Goal: Navigation & Orientation: Find specific page/section

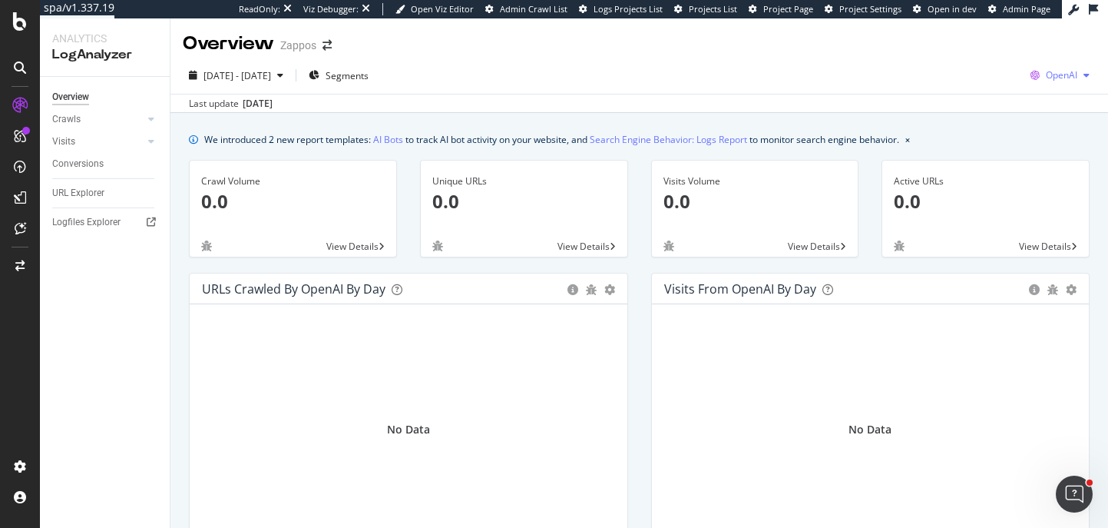
click at [1048, 84] on div "OpenAI" at bounding box center [1059, 75] width 71 height 23
click at [979, 45] on div "Bing" at bounding box center [971, 59] width 106 height 28
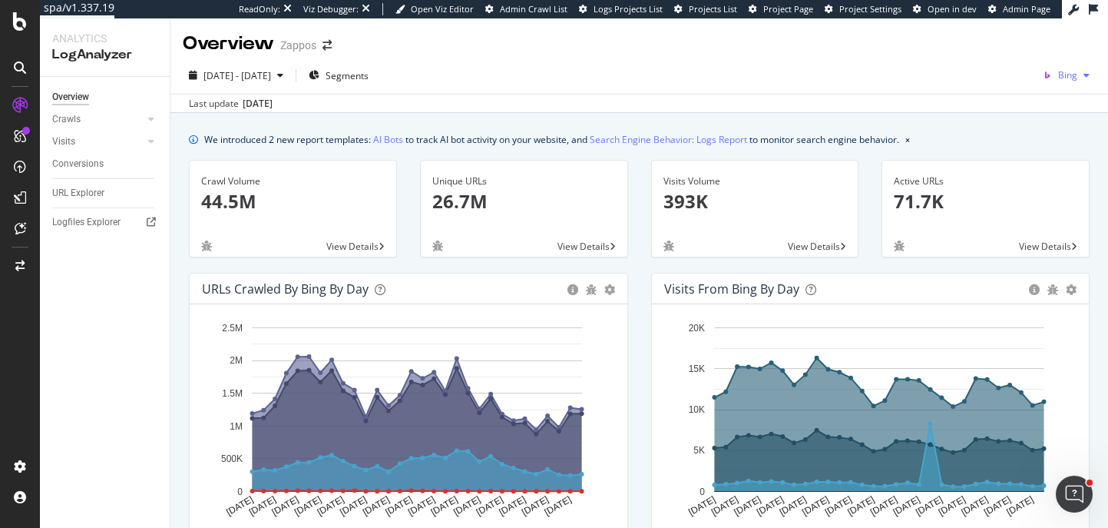
click at [1077, 77] on div "button" at bounding box center [1086, 75] width 18 height 9
click at [1001, 35] on span "Google" at bounding box center [996, 33] width 57 height 14
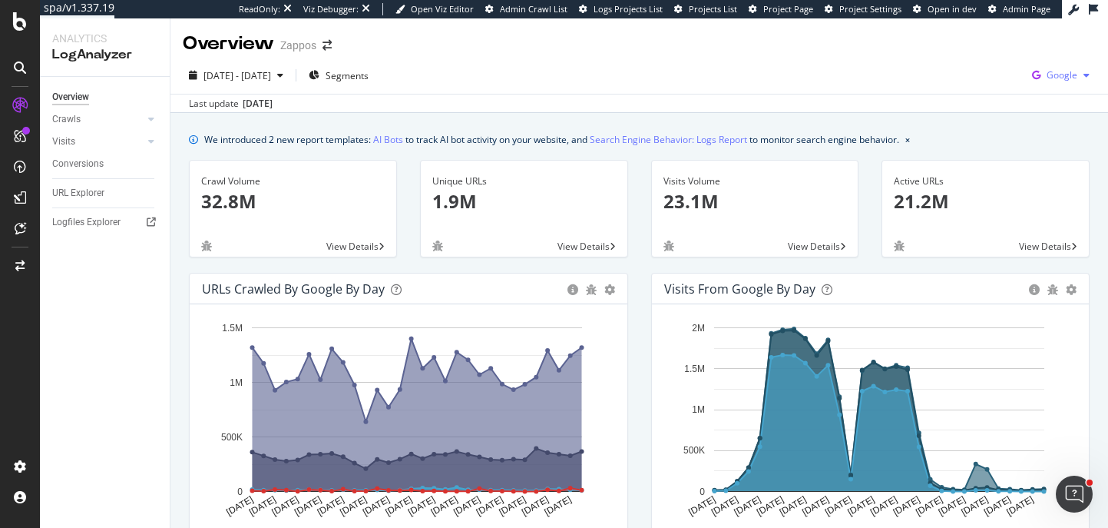
click at [1064, 81] on div "Google" at bounding box center [1061, 75] width 70 height 23
click at [972, 61] on span "Bing" at bounding box center [985, 62] width 57 height 14
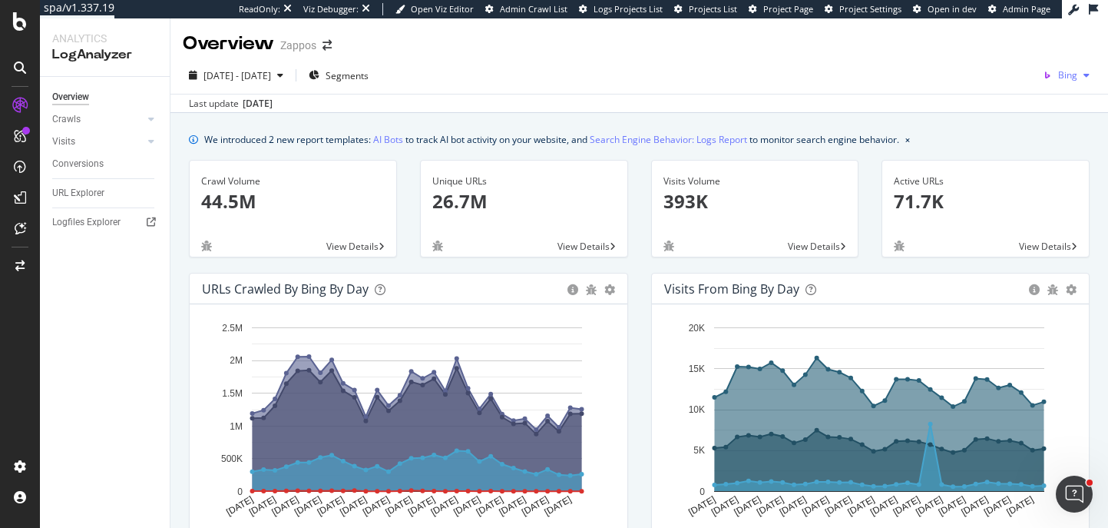
click at [1077, 75] on div "button" at bounding box center [1086, 75] width 18 height 9
click at [1006, 38] on span "Google" at bounding box center [996, 33] width 57 height 14
